Goal: Navigation & Orientation: Find specific page/section

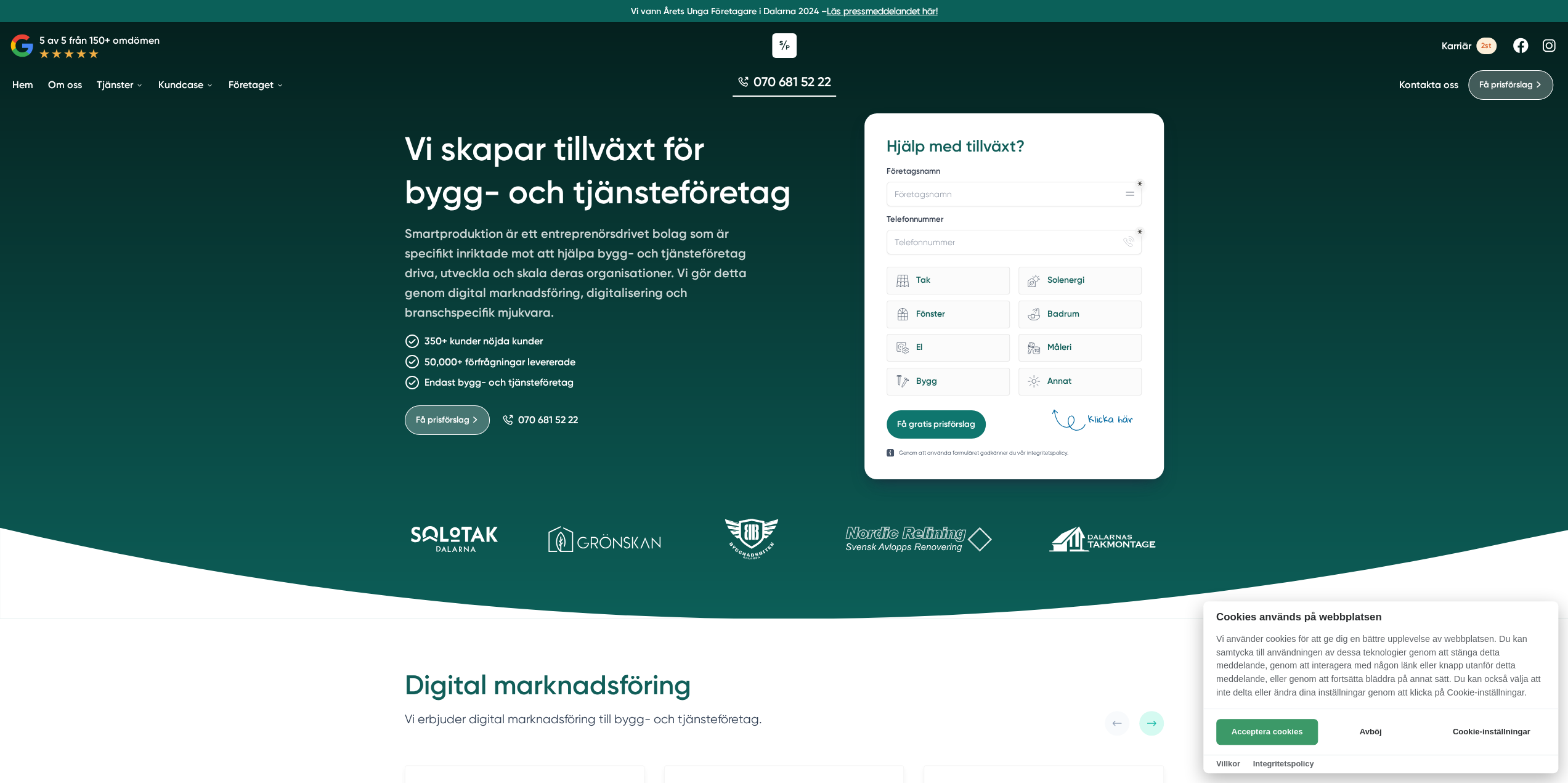
click at [1265, 724] on button "Acceptera cookies" at bounding box center [1267, 732] width 102 height 26
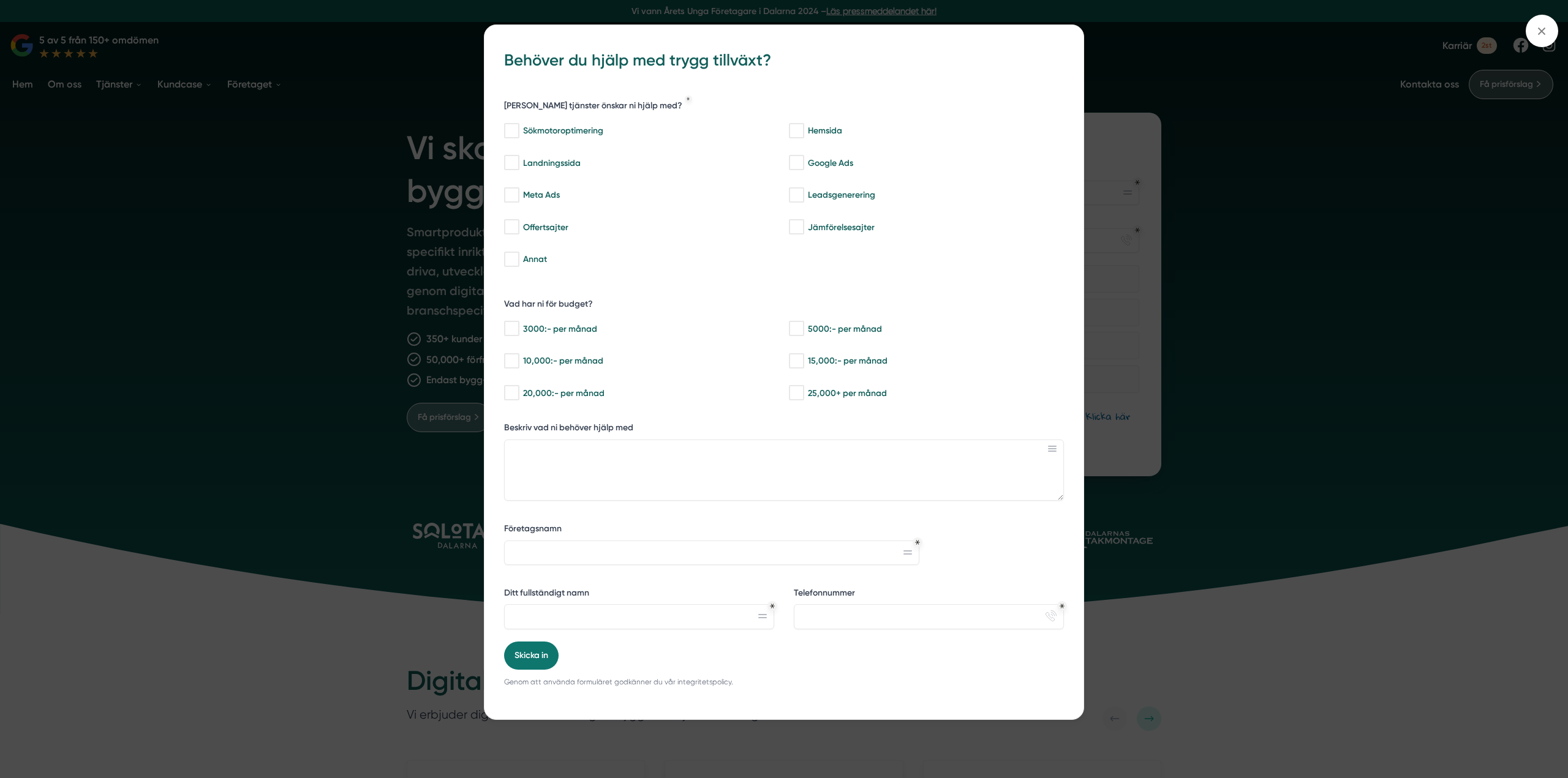
click at [1301, 108] on div "bbc9b822-b2c6-488a-ab3e-9a2d59e49c7c Behöver du hjälp med trygg tillväxt? Vilka…" at bounding box center [784, 389] width 1568 height 778
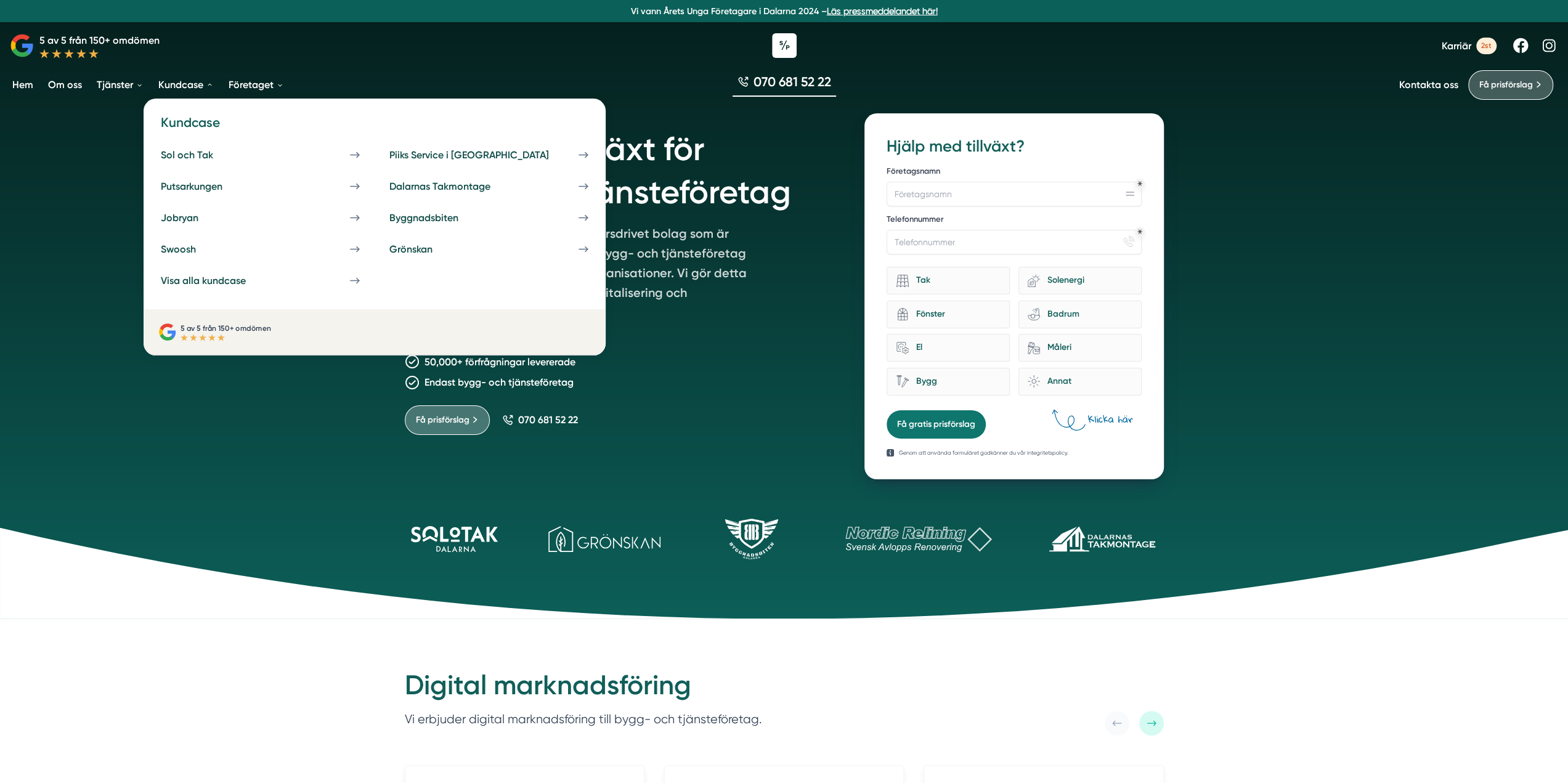
click at [184, 85] on link "Kundcase" at bounding box center [186, 85] width 60 height 31
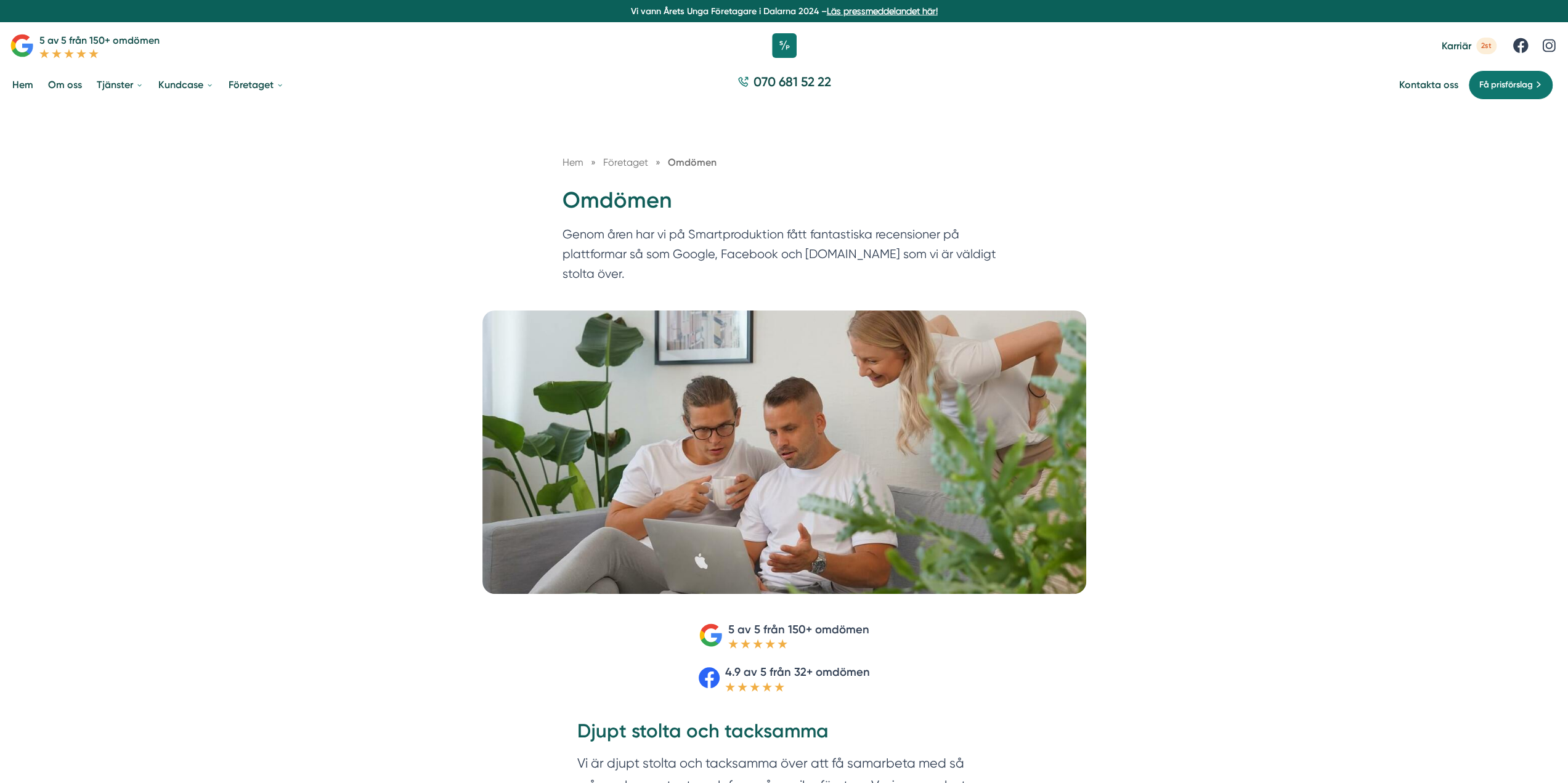
click at [769, 46] on div at bounding box center [784, 45] width 1568 height 37
click at [785, 44] on icon at bounding box center [784, 46] width 30 height 30
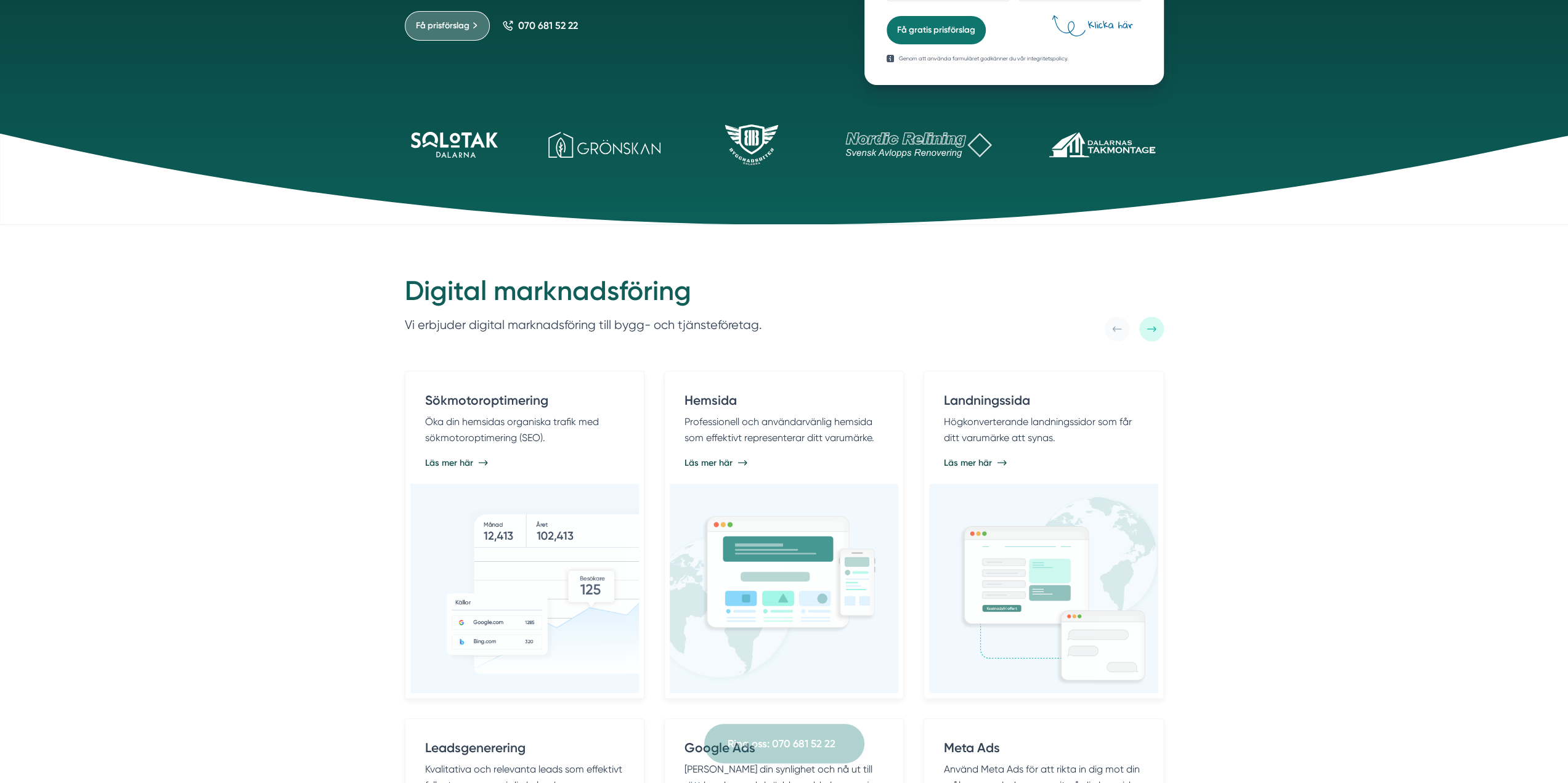
scroll to position [366, 0]
